Goal: Navigation & Orientation: Find specific page/section

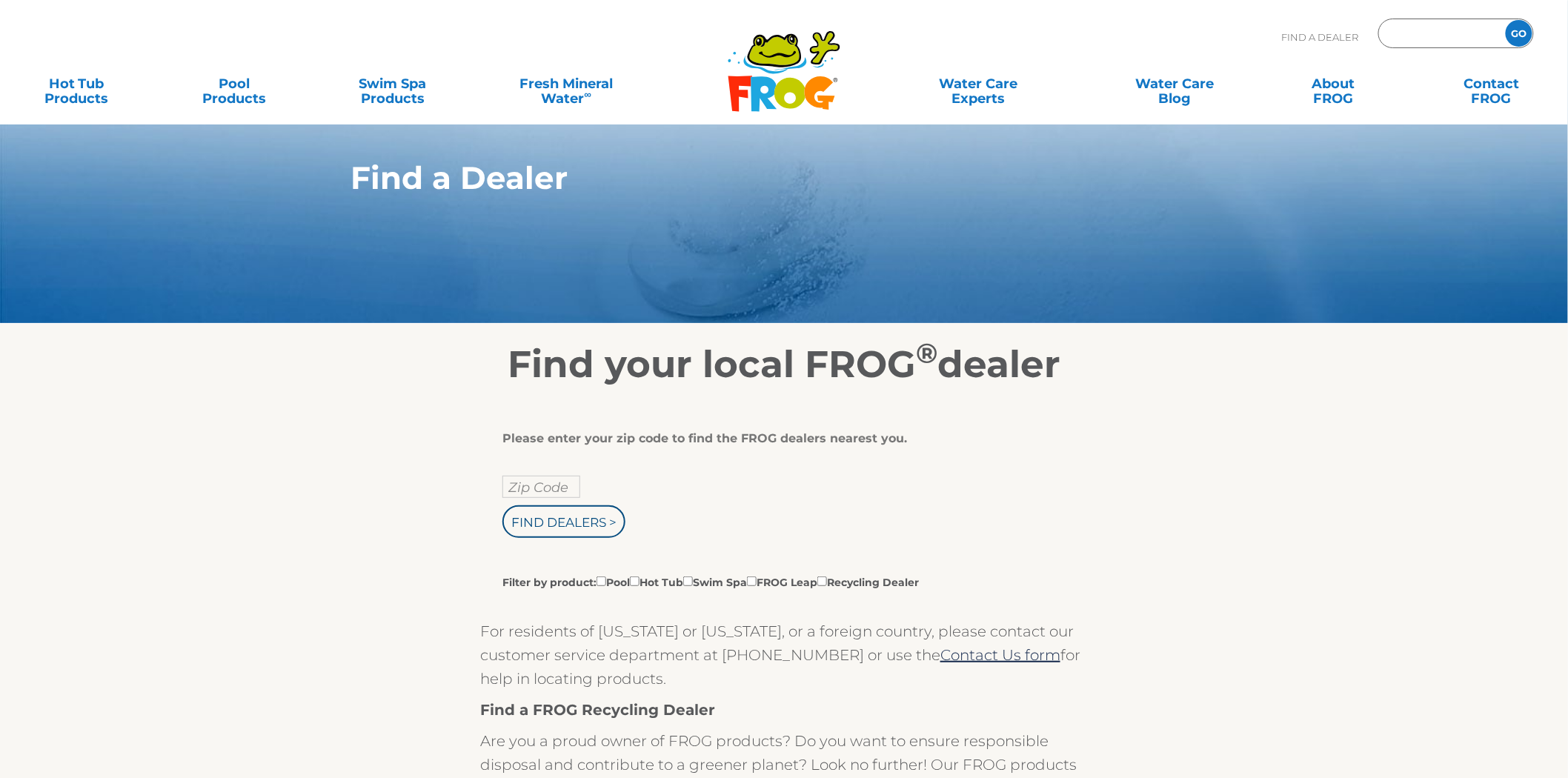
click at [1420, 30] on input "Zip Code Form" at bounding box center [1440, 33] width 100 height 21
type input "36972"
click at [1506, 20] on input "GO" at bounding box center [1519, 33] width 27 height 27
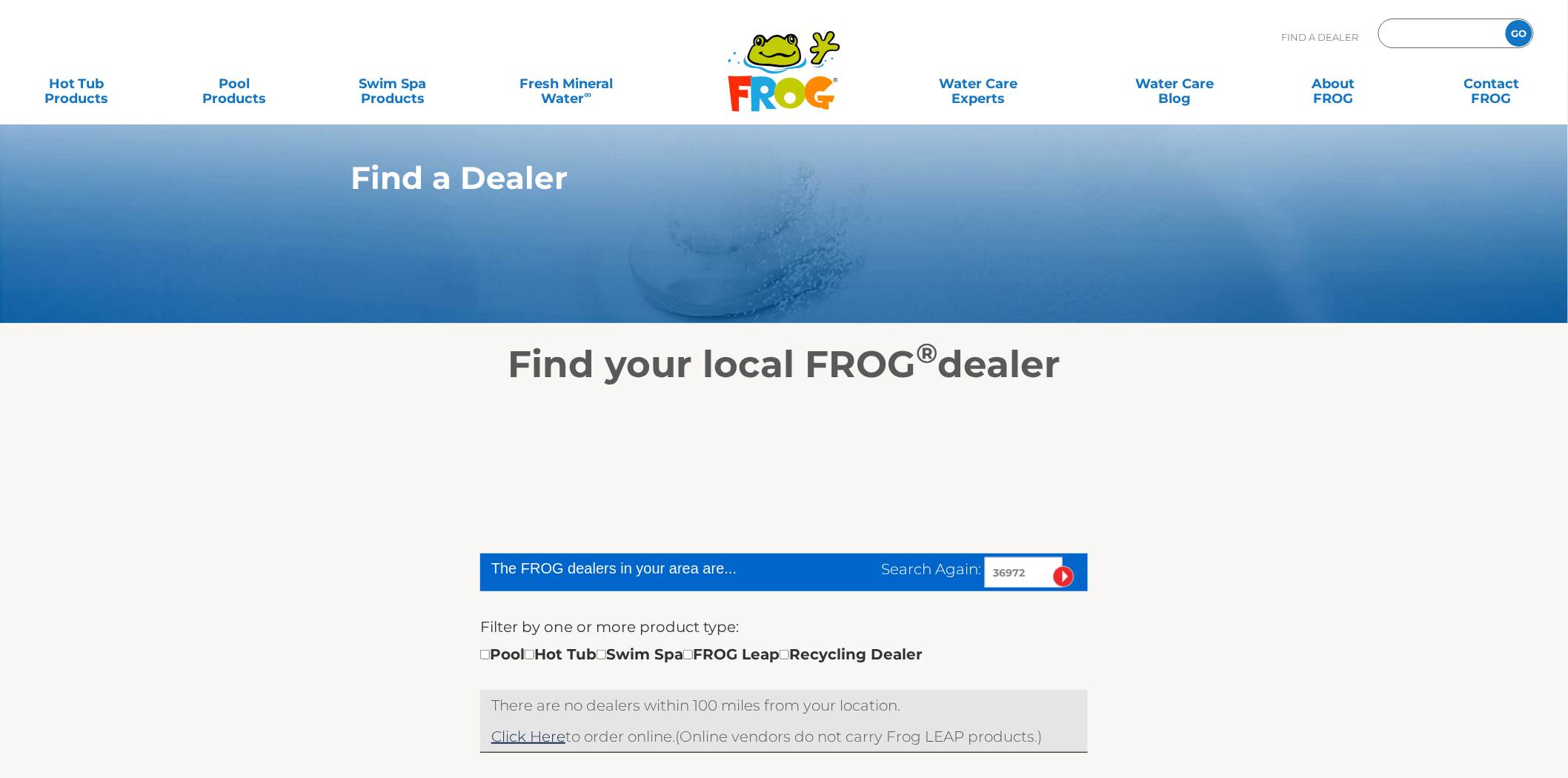
drag, startPoint x: 0, startPoint y: 0, endPoint x: 1410, endPoint y: 30, distance: 1410.3
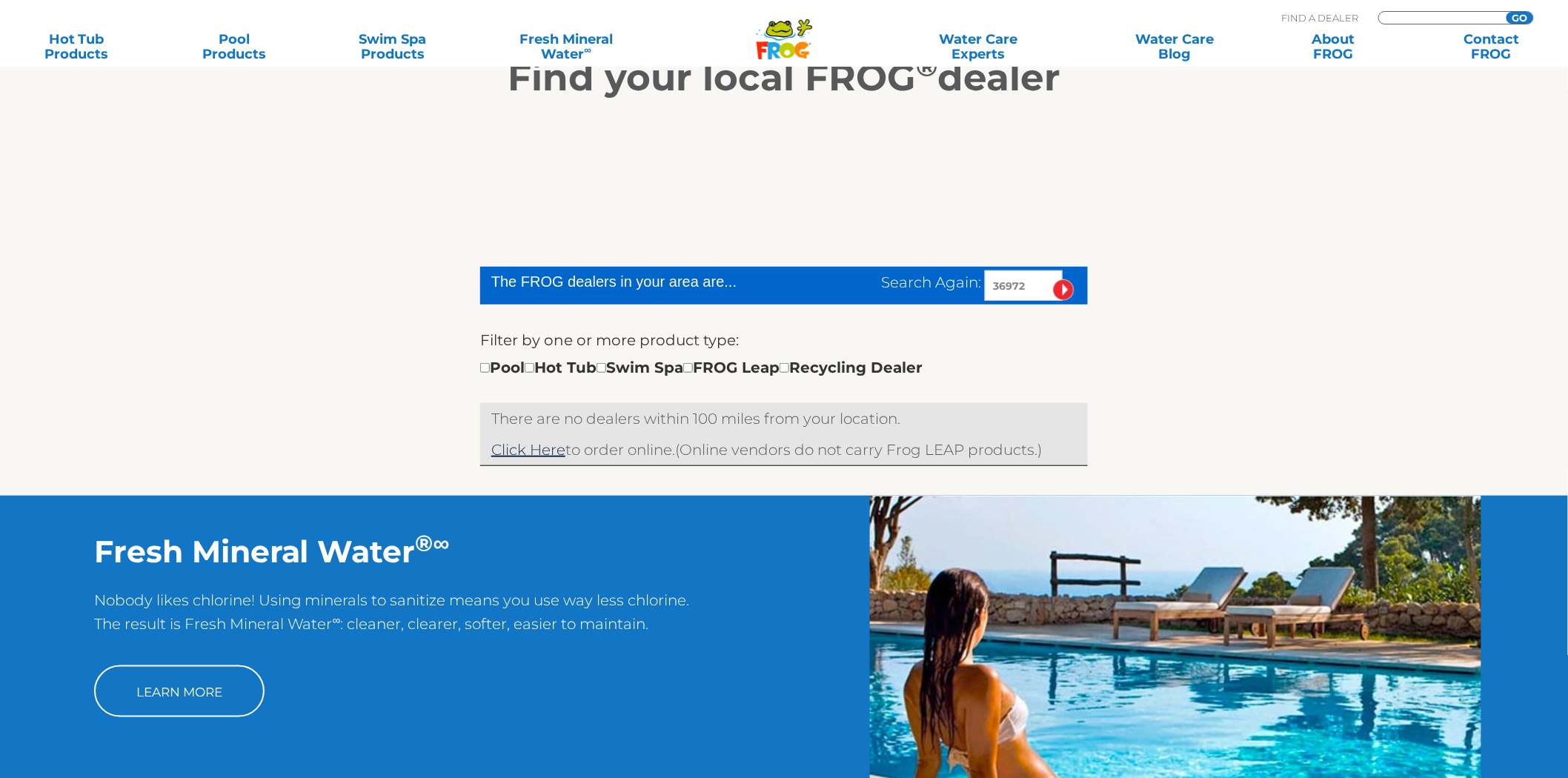
scroll to position [82, 0]
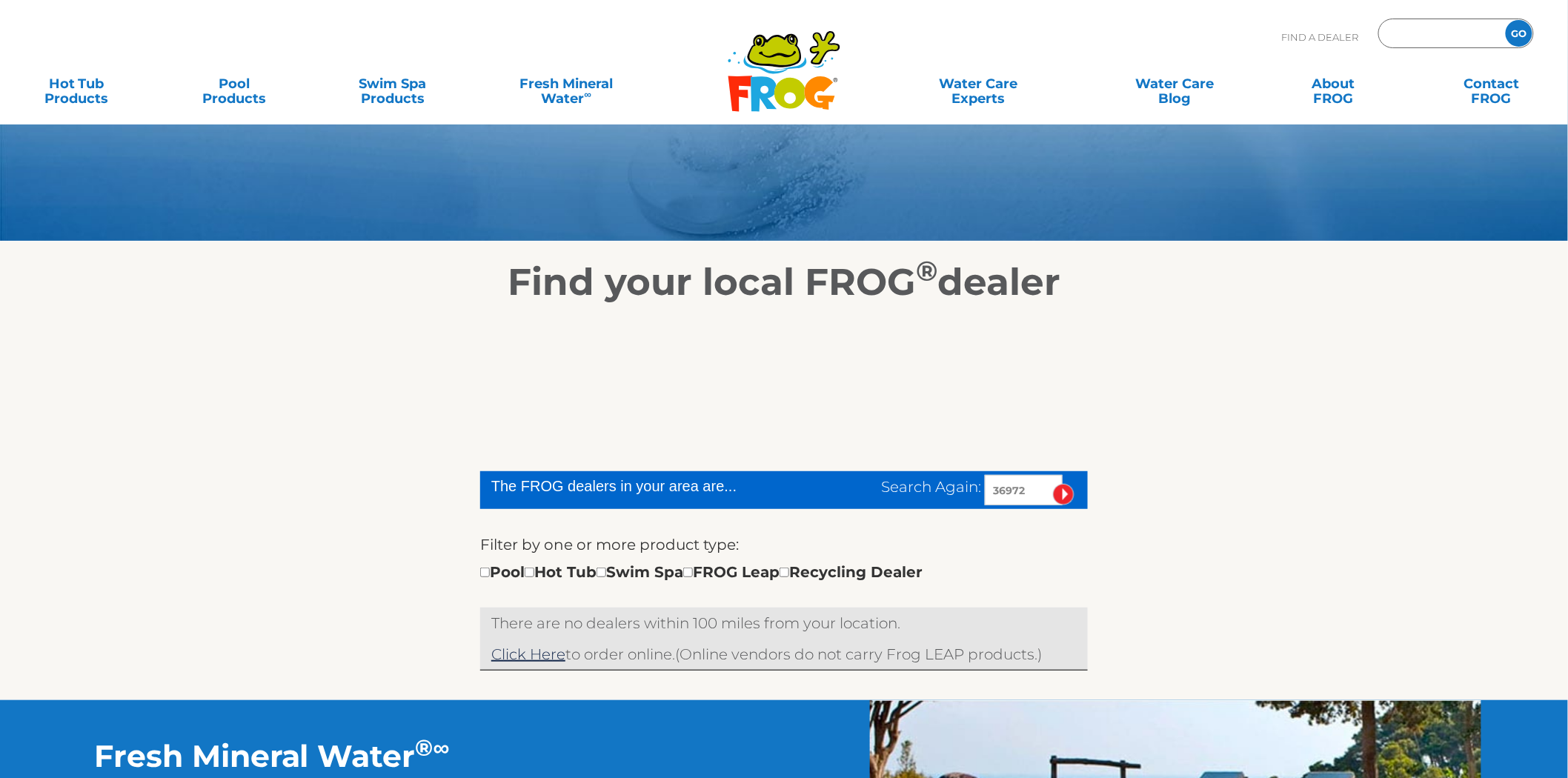
type input "ENTER ZIP CODE"
drag, startPoint x: 629, startPoint y: 346, endPoint x: 795, endPoint y: 351, distance: 166.1
click at [795, 351] on div at bounding box center [784, 396] width 607 height 148
drag, startPoint x: 802, startPoint y: 351, endPoint x: 765, endPoint y: 351, distance: 37.0
click at [780, 355] on div at bounding box center [784, 396] width 607 height 148
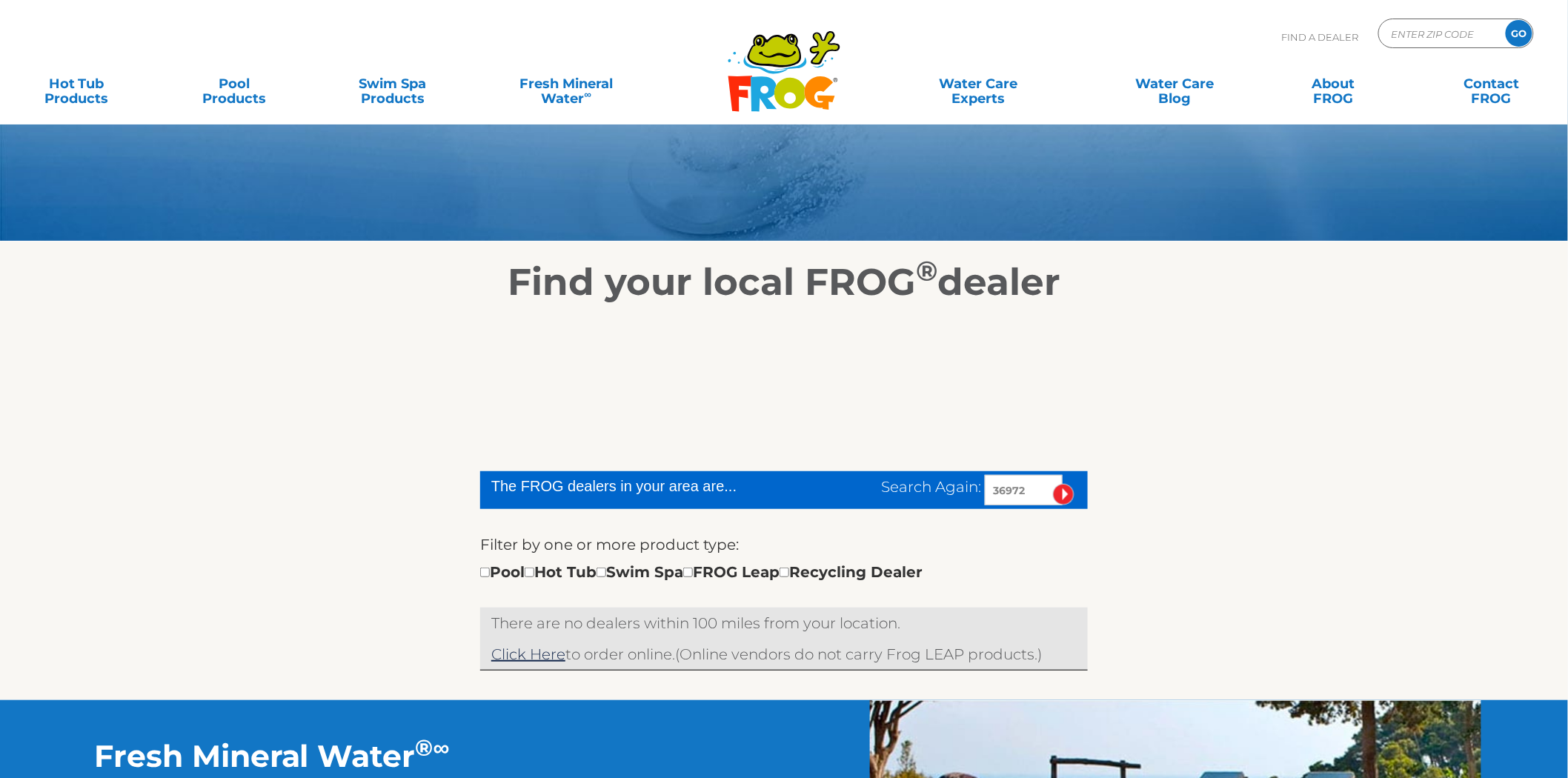
drag, startPoint x: 764, startPoint y: 351, endPoint x: 798, endPoint y: 343, distance: 34.9
click at [782, 345] on div at bounding box center [784, 396] width 607 height 148
drag, startPoint x: 798, startPoint y: 343, endPoint x: 724, endPoint y: 356, distance: 75.1
click at [728, 358] on div at bounding box center [784, 396] width 607 height 148
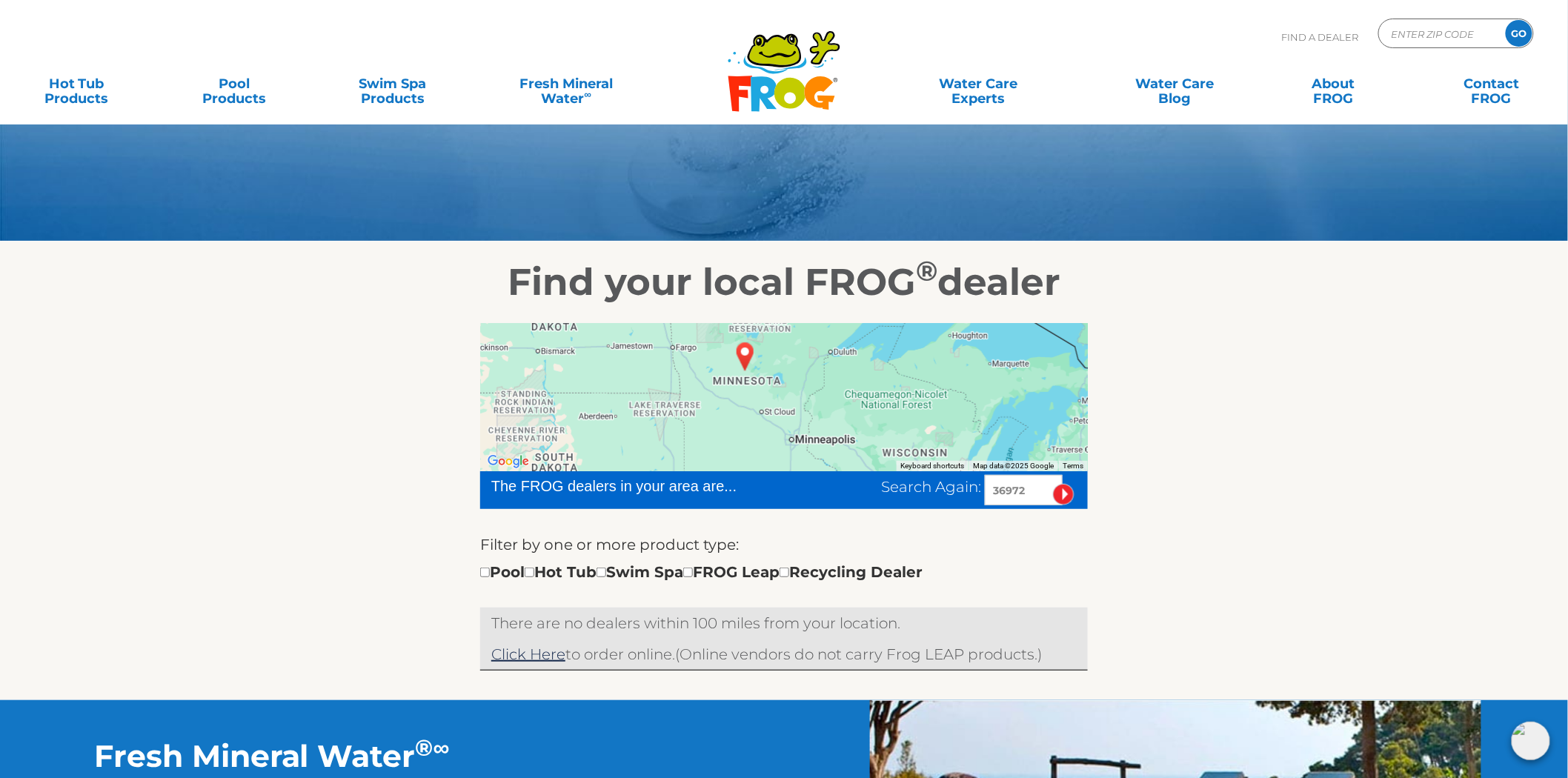
drag, startPoint x: 728, startPoint y: 364, endPoint x: 758, endPoint y: 428, distance: 70.7
click at [758, 428] on div at bounding box center [784, 396] width 607 height 148
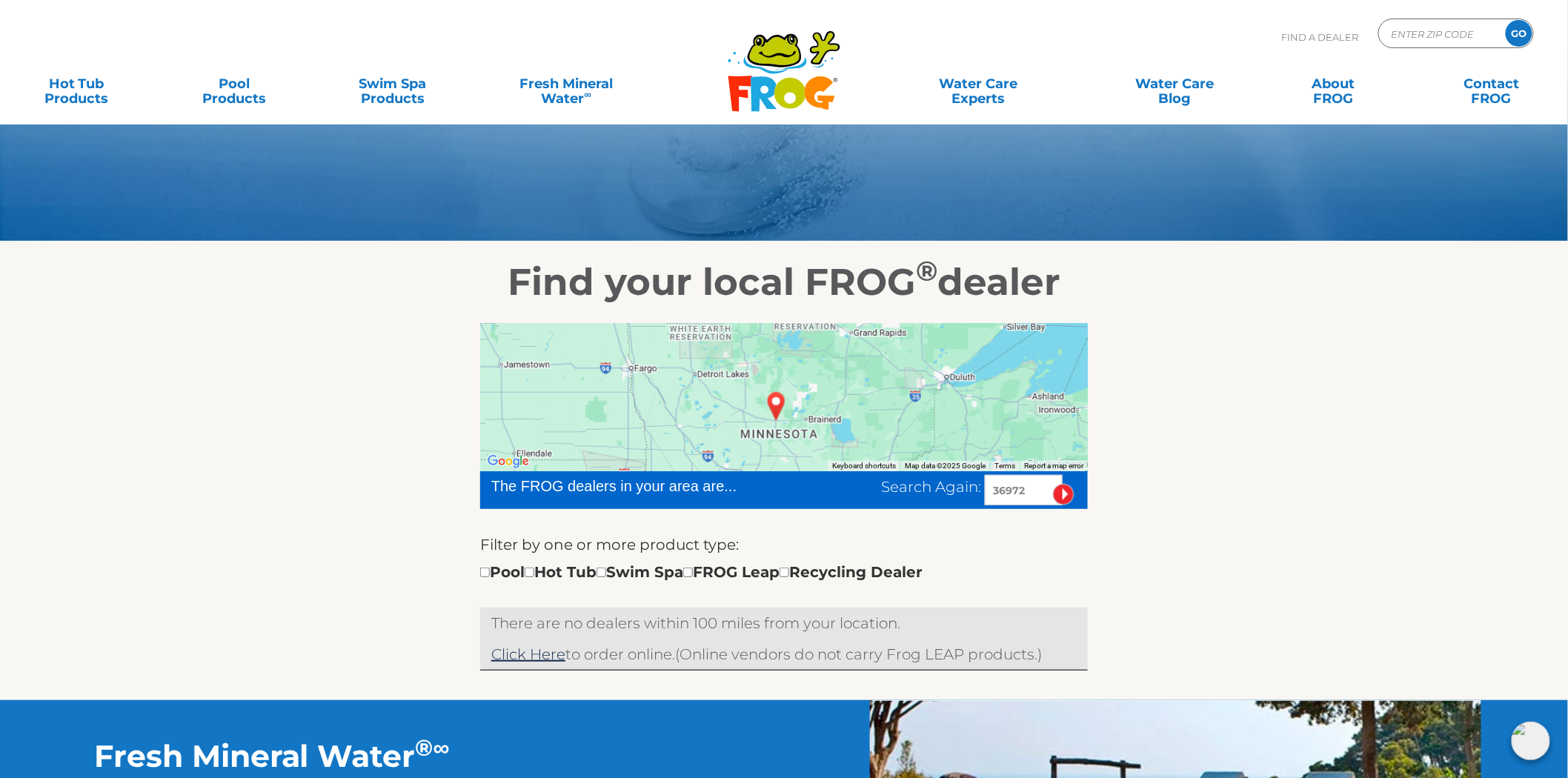
drag, startPoint x: 1025, startPoint y: 480, endPoint x: 720, endPoint y: 446, distance: 306.9
click at [721, 447] on div "← Move left → Move right ↑ Move up ↓ Move down + Zoom in - Zoom out Home Jump l…" at bounding box center [784, 496] width 607 height 348
type input "55331"
click at [1053, 483] on input "image" at bounding box center [1064, 494] width 21 height 21
